Goal: Navigation & Orientation: Find specific page/section

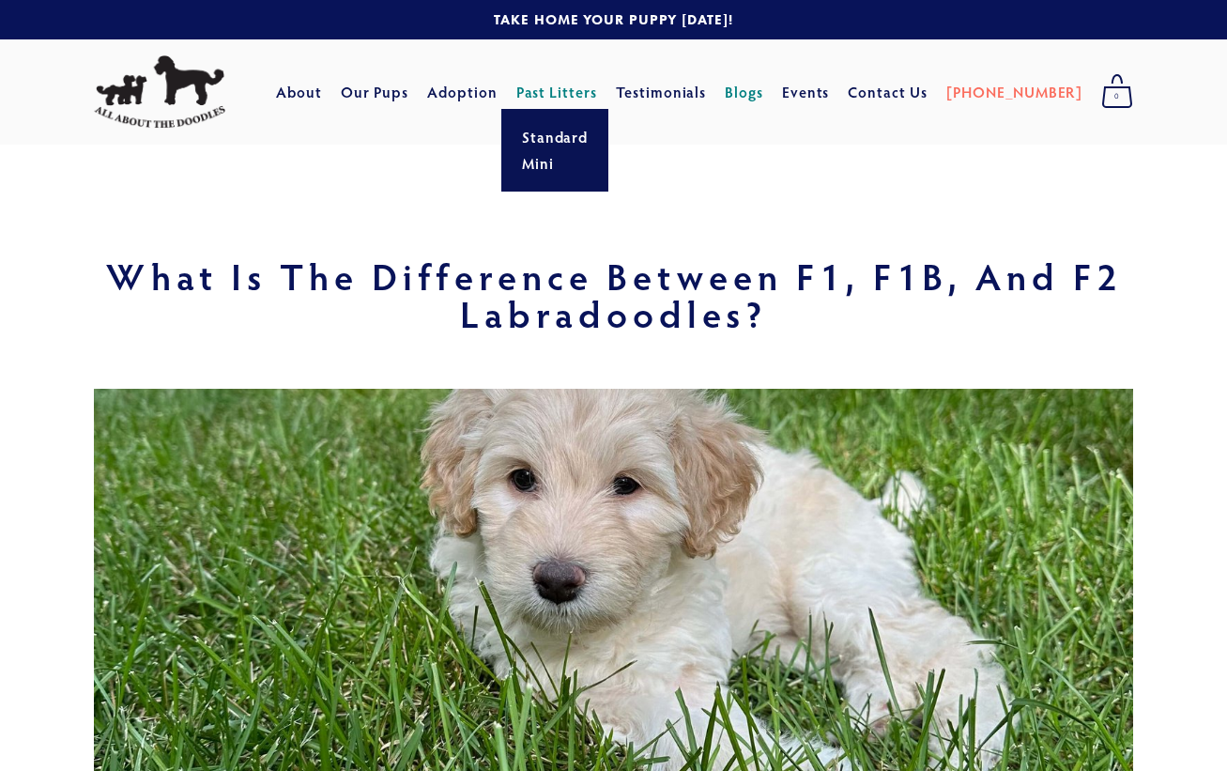
click at [598, 91] on link "Past Litters" at bounding box center [557, 92] width 82 height 20
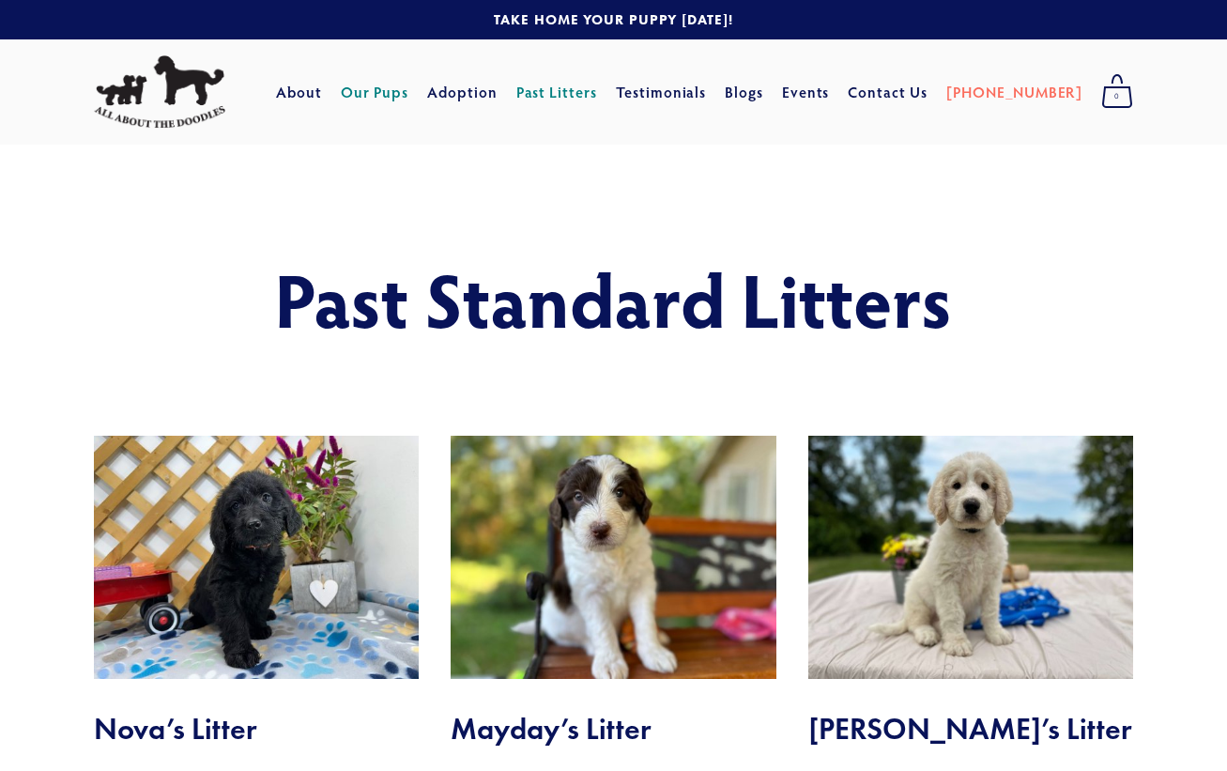
click at [409, 91] on link "Our Pups" at bounding box center [375, 92] width 69 height 34
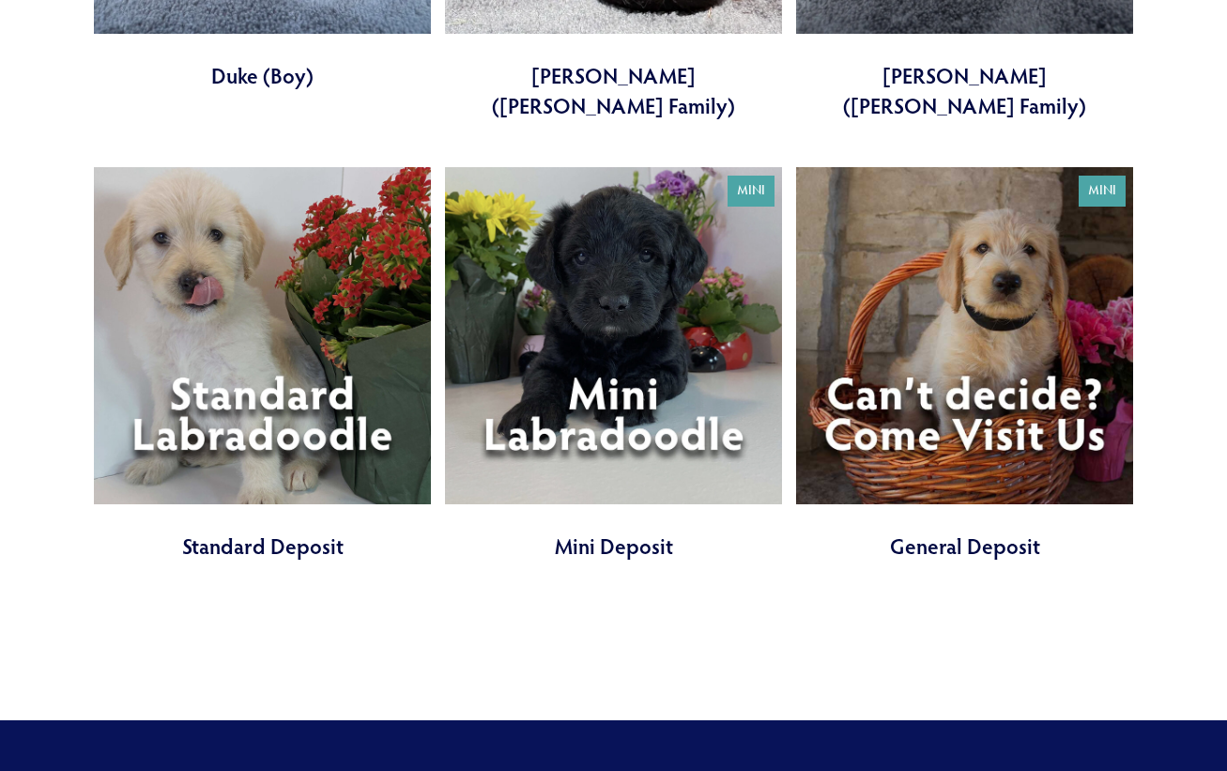
scroll to position [5498, 0]
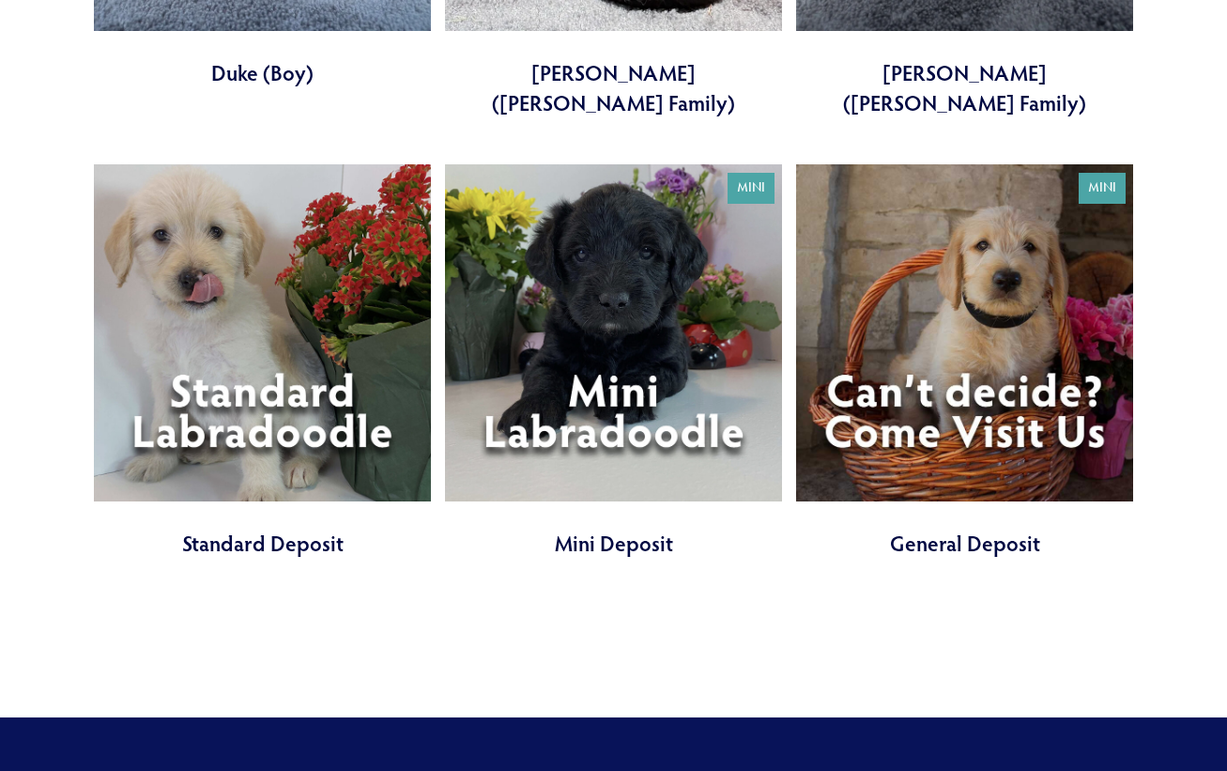
click at [667, 366] on link at bounding box center [613, 360] width 337 height 393
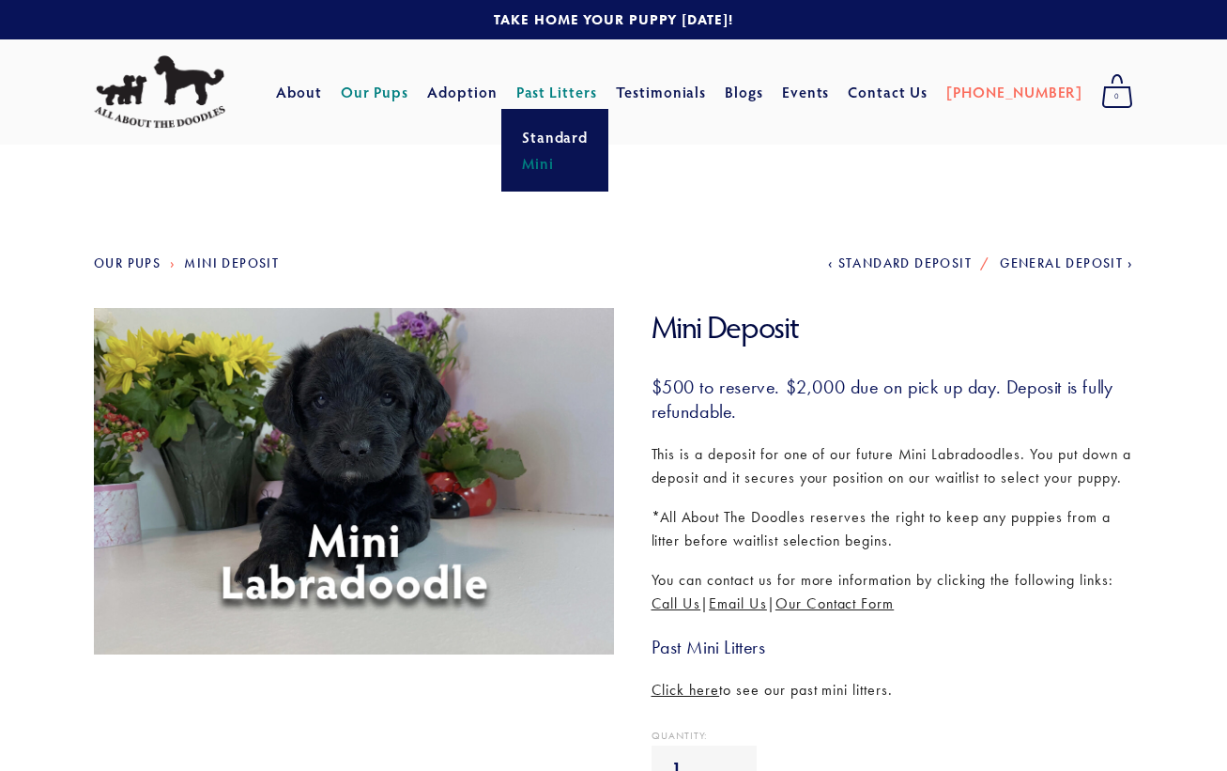
click at [589, 165] on link "Mini" at bounding box center [555, 163] width 78 height 26
